Goal: Task Accomplishment & Management: Manage account settings

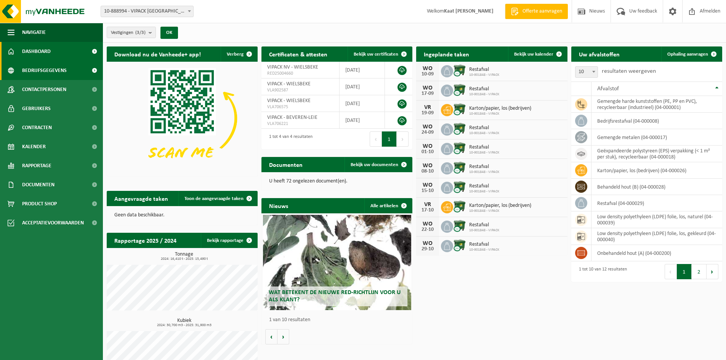
click at [45, 70] on span "Bedrijfsgegevens" at bounding box center [44, 70] width 45 height 19
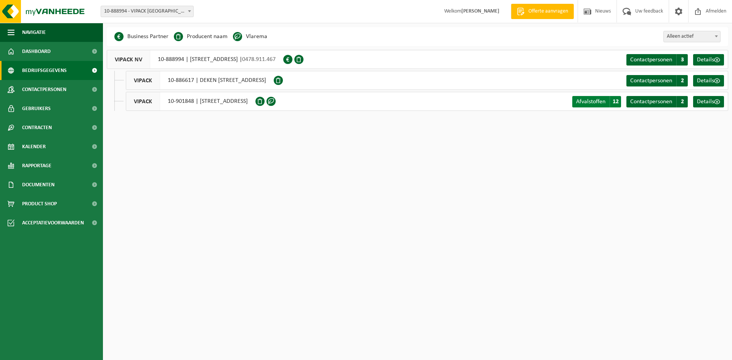
click at [592, 103] on span "Afvalstoffen" at bounding box center [590, 102] width 29 height 6
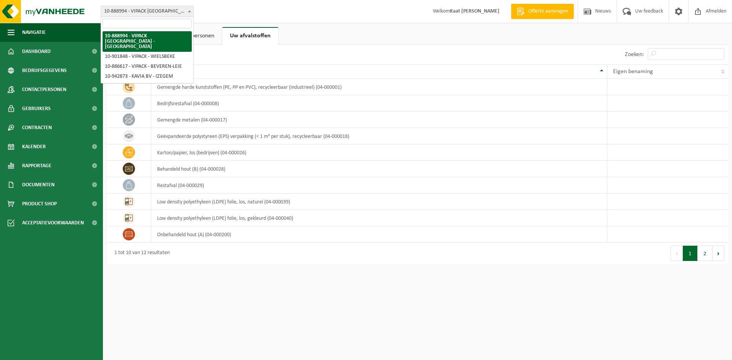
click at [178, 7] on span "10-888994 - VIPACK [GEOGRAPHIC_DATA] - [GEOGRAPHIC_DATA]" at bounding box center [147, 11] width 92 height 11
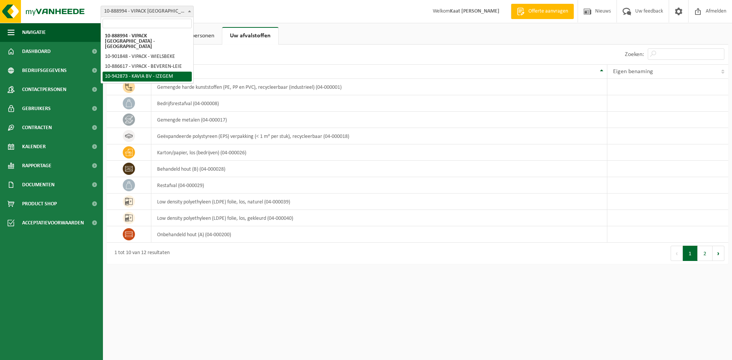
select select "140729"
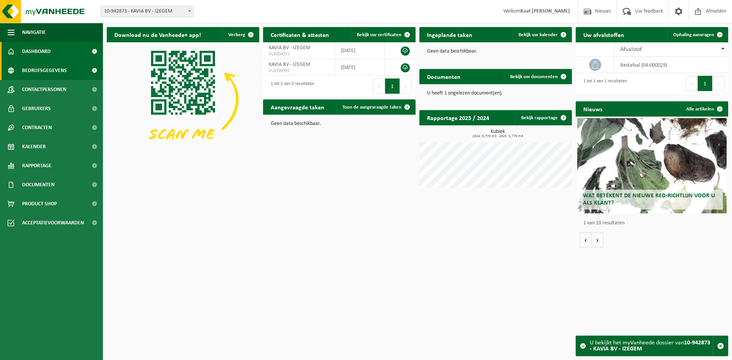
click at [74, 70] on link "Bedrijfsgegevens" at bounding box center [51, 70] width 103 height 19
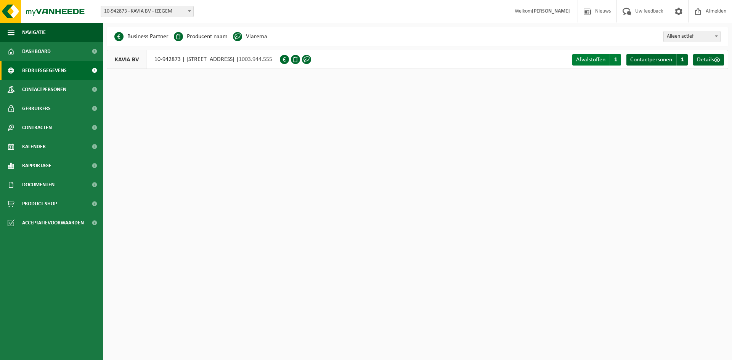
click at [606, 58] on link "Afvalstoffen A 1" at bounding box center [596, 59] width 49 height 11
